Goal: Find contact information: Find contact information

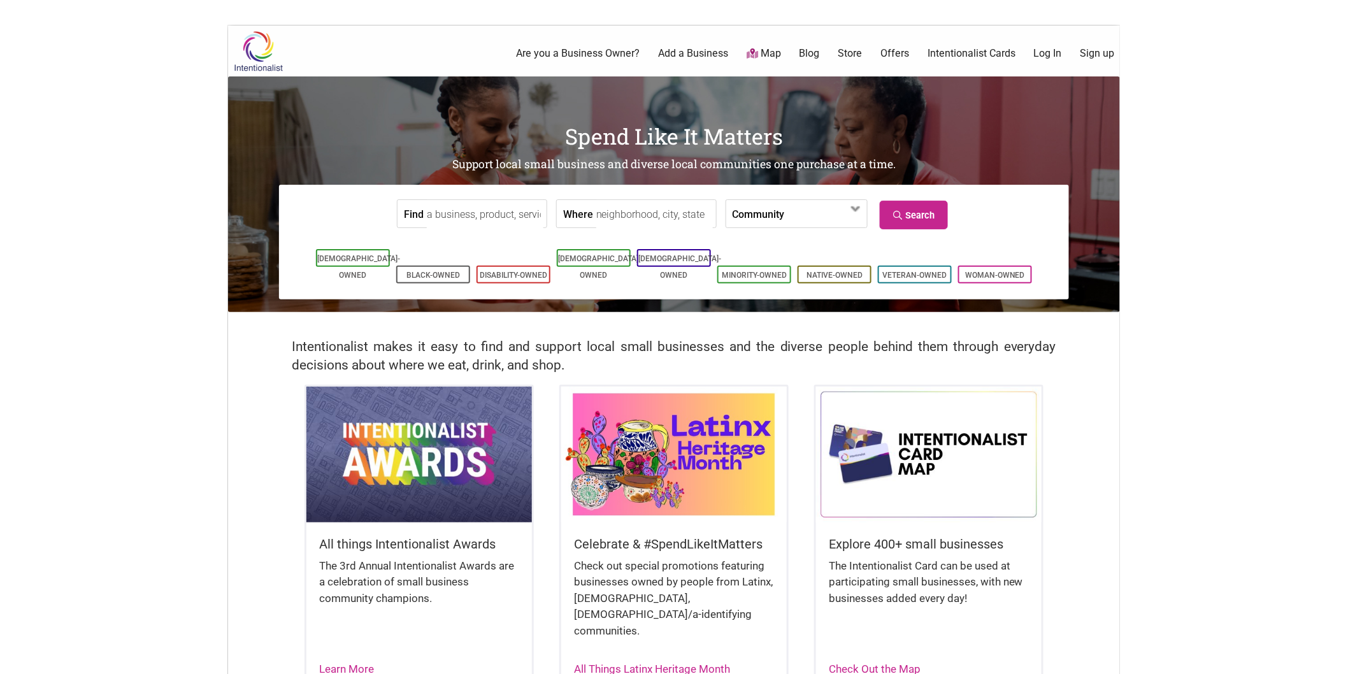
click at [182, 78] on body "× Menu 0 Are you a Business Owner? Add a Business Map Blog Store Offers Intenti…" at bounding box center [674, 362] width 1348 height 674
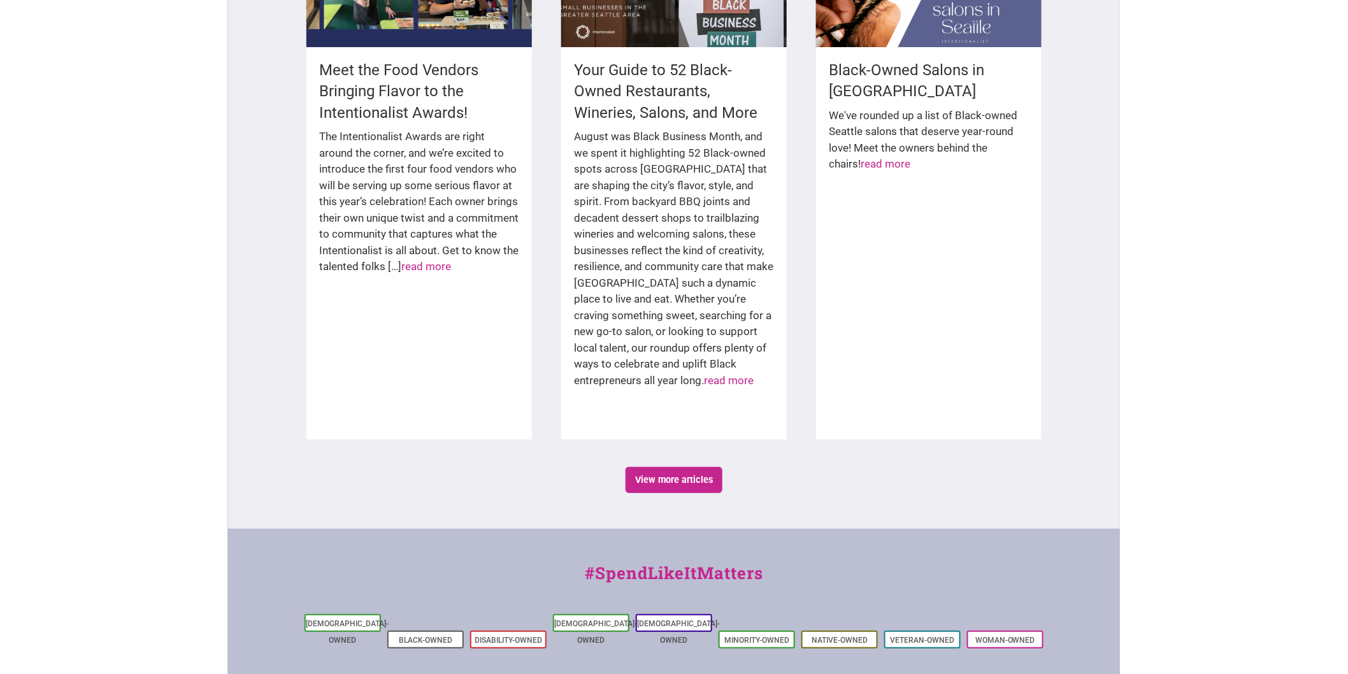
scroll to position [2192, 0]
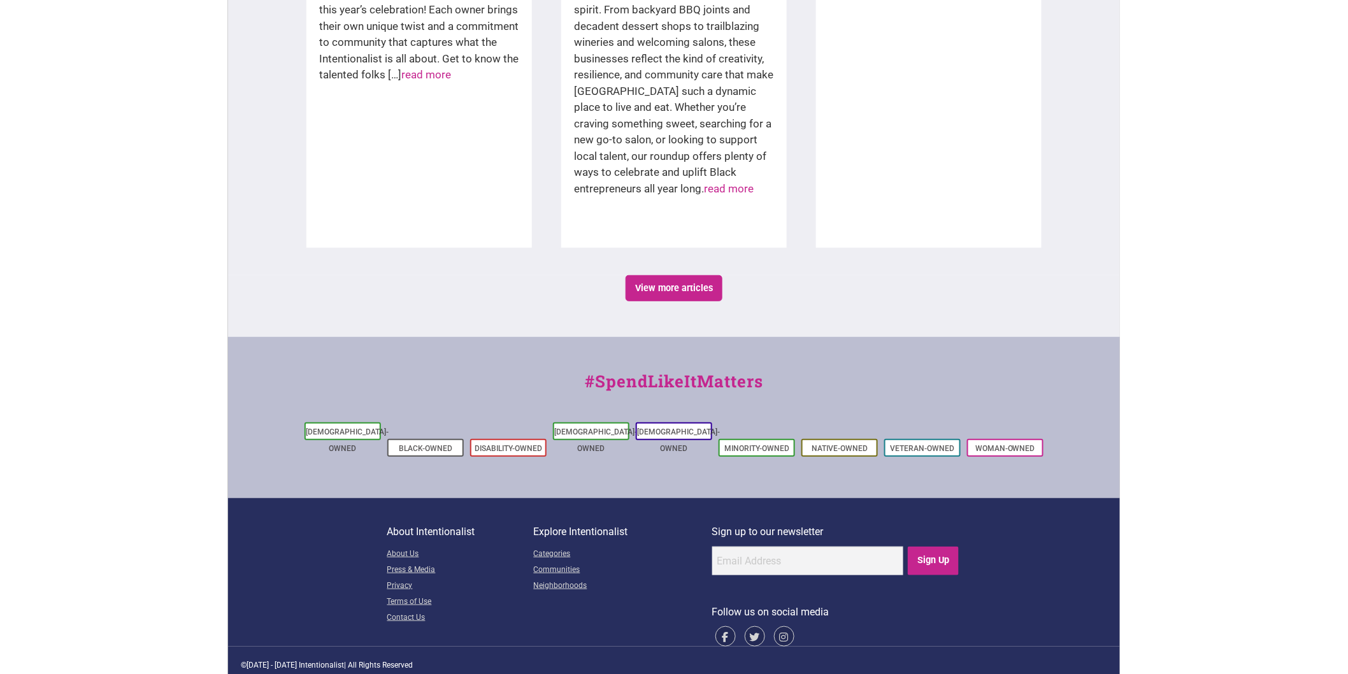
click at [400, 610] on link "Contact Us" at bounding box center [460, 618] width 147 height 16
